Goal: Use online tool/utility: Utilize a website feature to perform a specific function

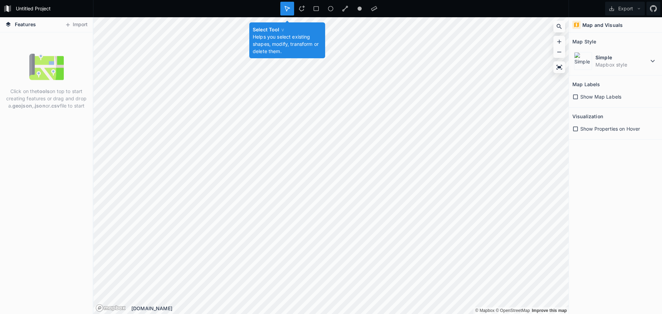
click at [285, 7] on icon at bounding box center [287, 8] width 5 height 5
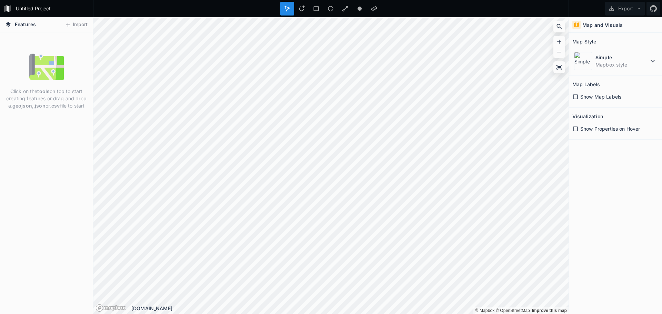
click at [574, 97] on icon at bounding box center [576, 97] width 6 height 6
click at [361, 7] on circle at bounding box center [360, 9] width 4 height 4
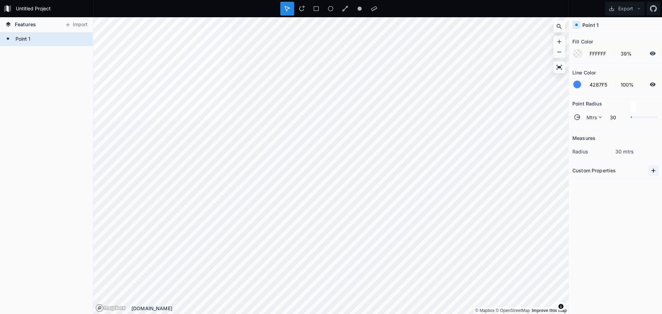
click at [653, 171] on icon at bounding box center [654, 171] width 4 height 4
click at [653, 183] on icon "button" at bounding box center [654, 183] width 6 height 6
click at [624, 183] on input "text" at bounding box center [630, 183] width 38 height 10
type input "Office 1"
click at [611, 209] on div "Measures radius 30 mtrs Custom Properties property 1 Office 1" at bounding box center [615, 204] width 93 height 150
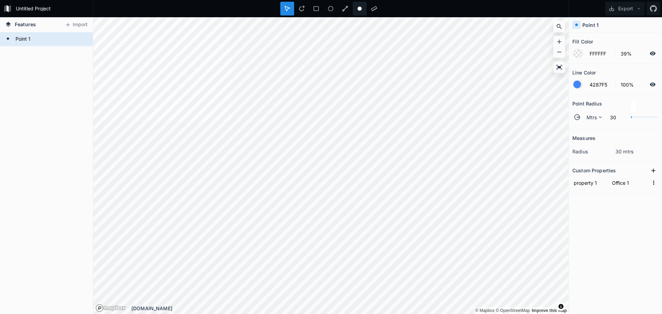
click at [358, 10] on circle at bounding box center [360, 9] width 4 height 4
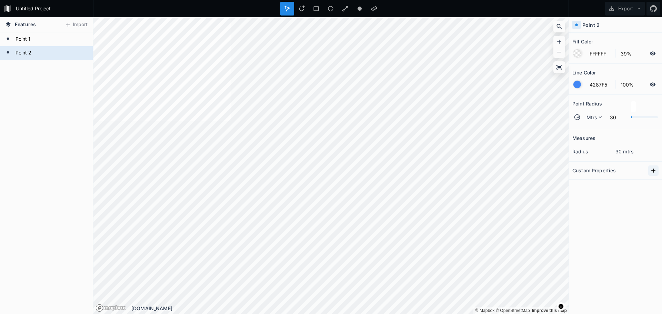
click at [653, 171] on icon at bounding box center [653, 170] width 7 height 7
click at [616, 184] on input "text" at bounding box center [630, 183] width 38 height 10
type input "Office 2"
click at [611, 229] on div "Measures radius 30 mtrs Custom Properties property 1 Office 2" at bounding box center [615, 204] width 93 height 150
click at [360, 5] on div at bounding box center [360, 9] width 14 height 14
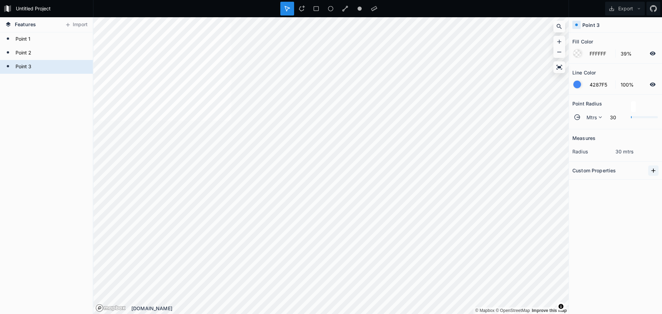
click at [653, 171] on icon at bounding box center [654, 171] width 4 height 4
click at [622, 183] on input "text" at bounding box center [630, 183] width 38 height 10
type input "Office 3"
click at [615, 209] on div "Measures radius 30 mtrs Custom Properties property 1 Office 3" at bounding box center [615, 204] width 93 height 150
click at [633, 6] on button "Export" at bounding box center [625, 9] width 40 height 14
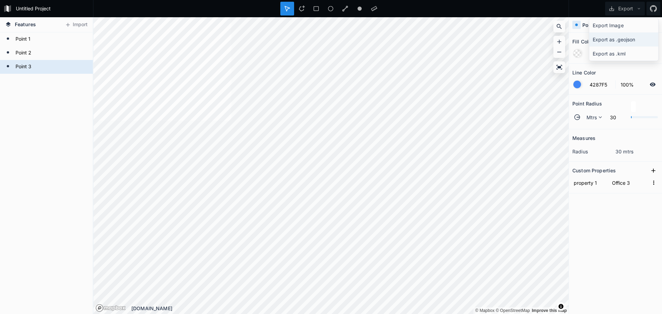
click at [614, 39] on div "Export as .geojson" at bounding box center [624, 39] width 69 height 14
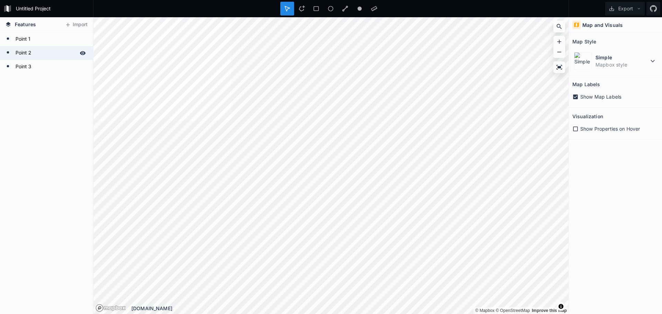
click at [14, 52] on form "Point 2" at bounding box center [45, 53] width 65 height 10
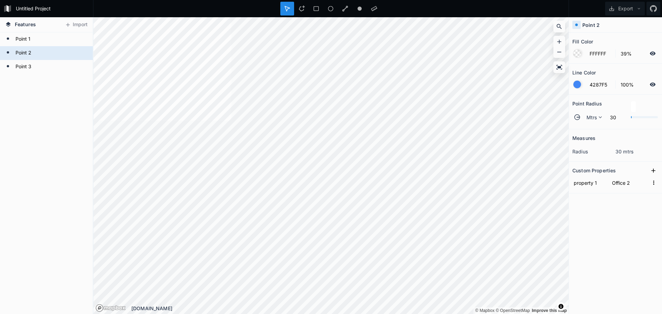
click at [9, 8] on icon at bounding box center [10, 8] width 2 height 7
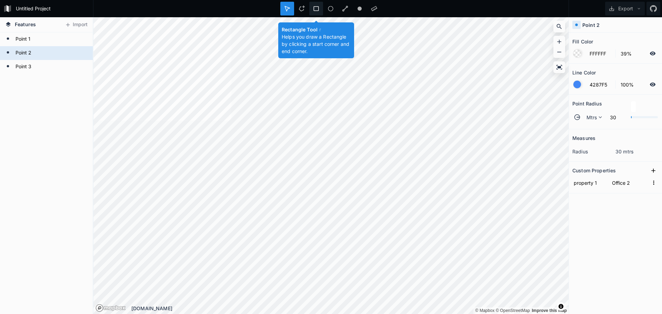
click at [318, 9] on icon at bounding box center [316, 9] width 6 height 6
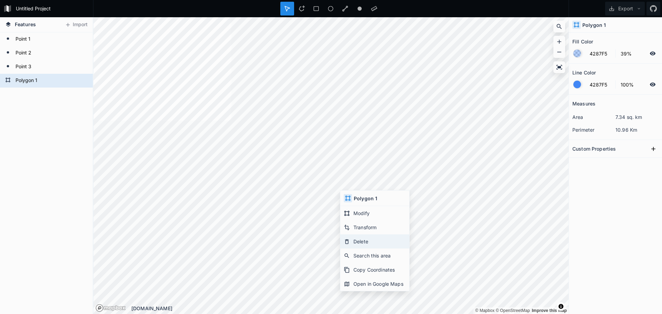
click at [361, 241] on div "Delete" at bounding box center [374, 242] width 69 height 14
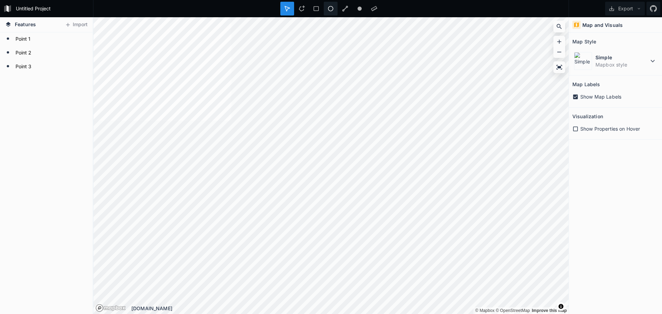
click at [331, 7] on icon at bounding box center [331, 9] width 6 height 6
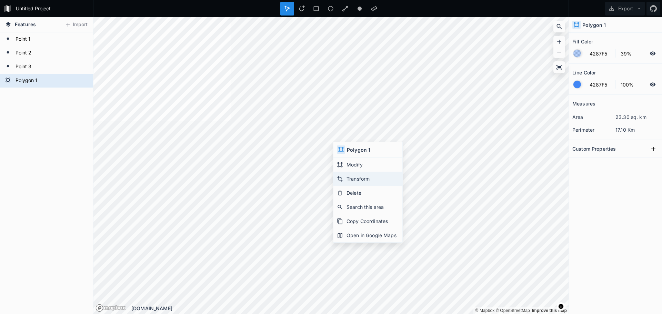
click at [357, 178] on div "Transform" at bounding box center [368, 179] width 69 height 14
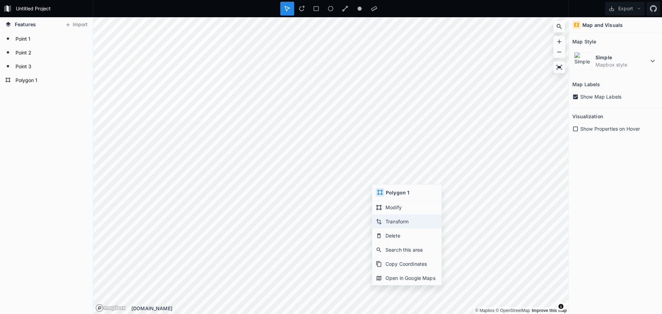
click at [398, 221] on div "Transform" at bounding box center [407, 222] width 69 height 14
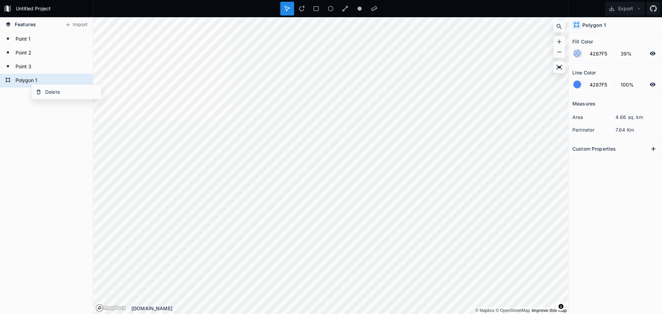
click at [23, 88] on div "Polygon 1 Point 3 Point 2 Point 1" at bounding box center [46, 173] width 93 height 282
click at [654, 149] on icon at bounding box center [654, 149] width 4 height 4
click at [619, 161] on input "text" at bounding box center [630, 161] width 38 height 10
type input "Herdsman lake"
click at [611, 203] on div "Measures area 4.66 sq. km perimeter 7.64 Km Custom Properties property 1 [GEOGR…" at bounding box center [615, 187] width 93 height 185
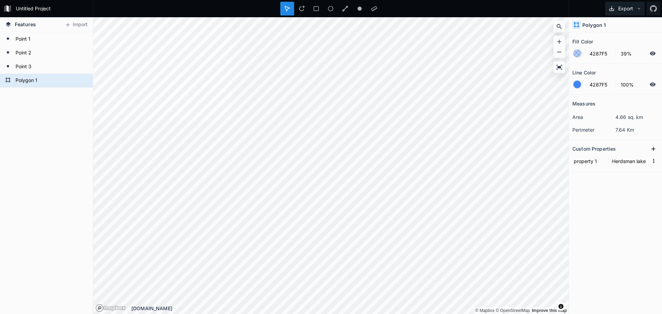
click at [639, 7] on icon at bounding box center [639, 8] width 5 height 5
click at [621, 41] on div "Export as .geojson" at bounding box center [624, 39] width 69 height 14
type input "FFFFFF"
type input "Office 1"
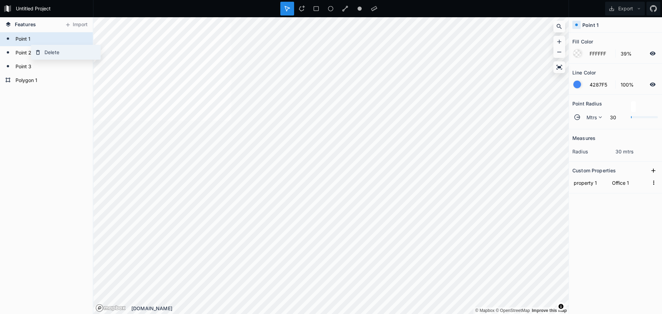
click at [61, 54] on div "Delete" at bounding box center [65, 52] width 69 height 14
click at [60, 50] on div "Delete" at bounding box center [72, 49] width 69 height 14
click at [65, 51] on div "Delete" at bounding box center [75, 50] width 69 height 14
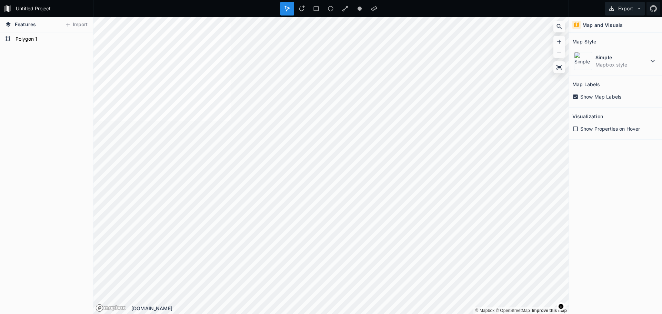
click at [640, 6] on button "Export" at bounding box center [625, 9] width 40 height 14
click at [613, 42] on div "Export as .geojson" at bounding box center [624, 39] width 69 height 14
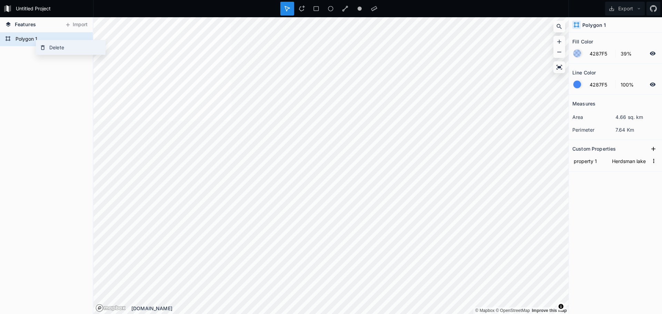
click at [61, 48] on div "Delete" at bounding box center [70, 47] width 69 height 14
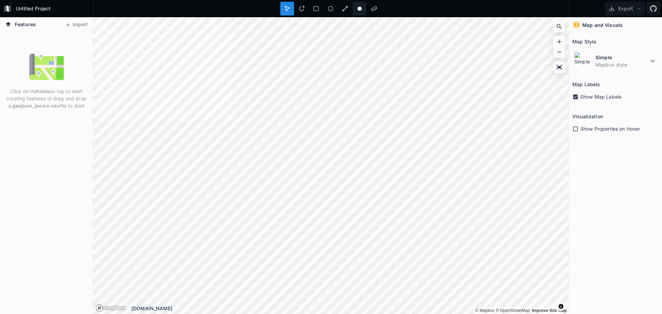
click at [361, 8] on circle at bounding box center [360, 9] width 4 height 4
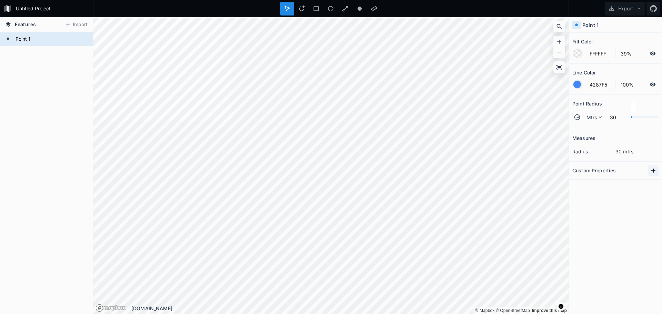
click at [653, 170] on icon at bounding box center [653, 170] width 7 height 7
click at [618, 185] on input "text" at bounding box center [630, 183] width 38 height 10
type input "Main office"
click at [624, 227] on div "Measures radius 30 mtrs Custom Properties property 1 Main office" at bounding box center [615, 204] width 93 height 150
click at [640, 8] on icon at bounding box center [639, 8] width 5 height 5
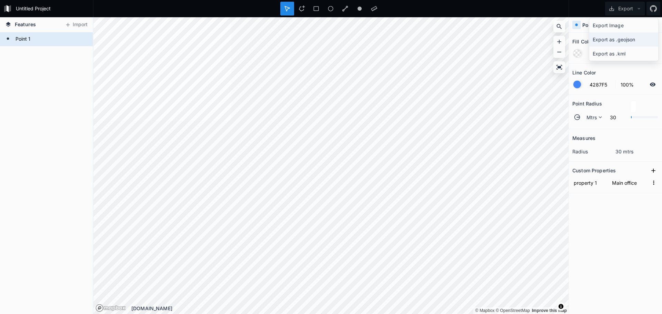
click at [615, 38] on div "Export as .geojson" at bounding box center [624, 39] width 69 height 14
click at [80, 52] on div "Delete" at bounding box center [96, 50] width 69 height 14
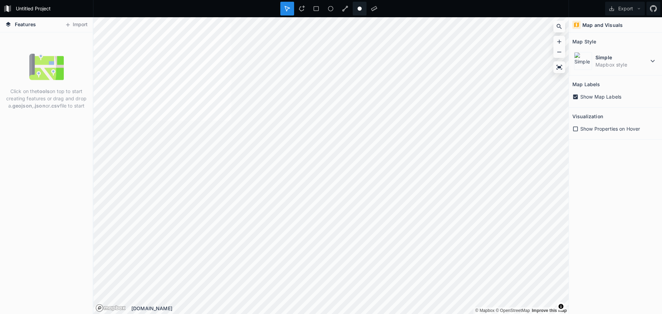
click at [358, 7] on icon at bounding box center [360, 9] width 6 height 6
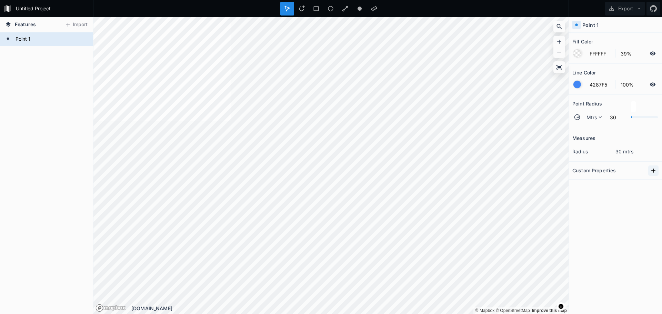
click at [653, 171] on icon at bounding box center [653, 170] width 7 height 7
click at [611, 183] on input "text" at bounding box center [630, 183] width 38 height 10
type input "Office 1"
click at [637, 221] on div "Measures radius 30 mtrs Custom Properties property 1 Office 1" at bounding box center [615, 204] width 93 height 150
click at [362, 7] on icon at bounding box center [360, 9] width 6 height 6
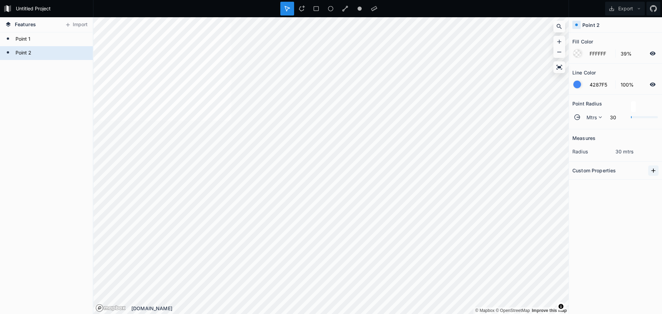
click at [652, 171] on icon at bounding box center [653, 170] width 7 height 7
click at [616, 183] on input "text" at bounding box center [630, 183] width 38 height 10
type input "Office 2"
click at [620, 235] on div "Measures radius 30 mtrs Custom Properties property 1 Office 2" at bounding box center [615, 204] width 93 height 150
click at [358, 8] on icon at bounding box center [360, 9] width 6 height 6
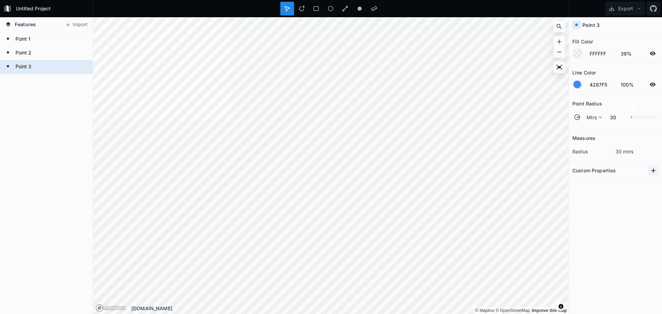
click at [653, 171] on icon at bounding box center [653, 170] width 7 height 7
click at [609, 183] on form "property 1" at bounding box center [616, 183] width 86 height 14
click at [616, 183] on input "text" at bounding box center [630, 183] width 38 height 10
type input "o"
click at [599, 217] on div "Measures radius 30 mtrs Custom Properties property 1 Office 3" at bounding box center [615, 204] width 93 height 150
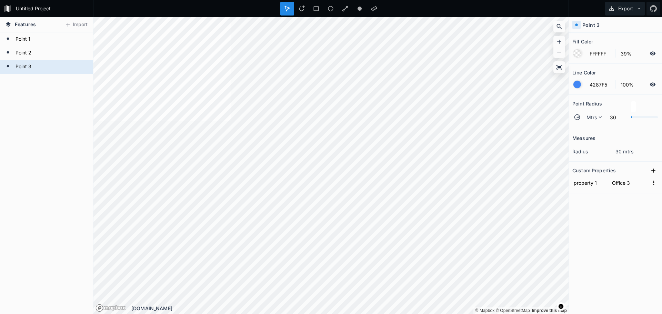
click at [636, 7] on button "Export" at bounding box center [625, 9] width 40 height 14
click at [613, 40] on div "Export as .geojson" at bounding box center [624, 39] width 69 height 14
type input "Office 2"
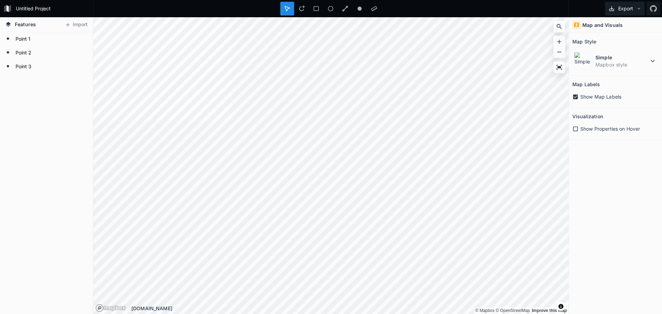
click at [638, 8] on icon at bounding box center [639, 8] width 5 height 5
click at [613, 38] on div "Export as .geojson" at bounding box center [624, 39] width 69 height 14
click at [359, 8] on circle at bounding box center [360, 9] width 4 height 4
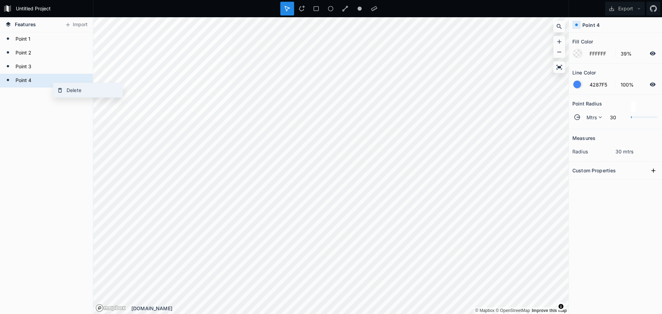
click at [63, 91] on icon at bounding box center [60, 90] width 6 height 6
